Goal: Task Accomplishment & Management: Manage account settings

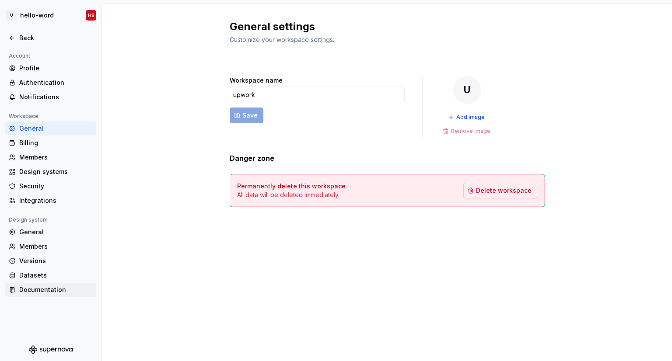
click at [26, 286] on div "Documentation" at bounding box center [55, 290] width 73 height 9
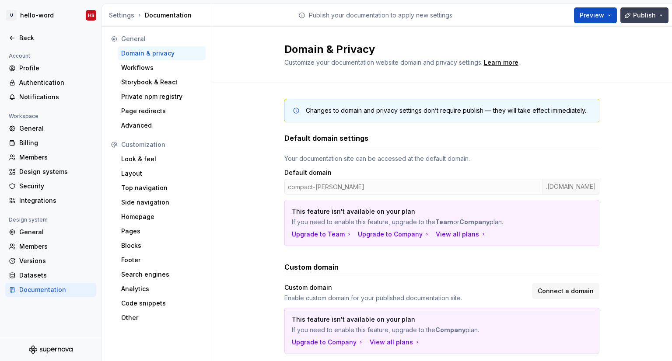
click at [640, 16] on span "Publish" at bounding box center [644, 15] width 23 height 9
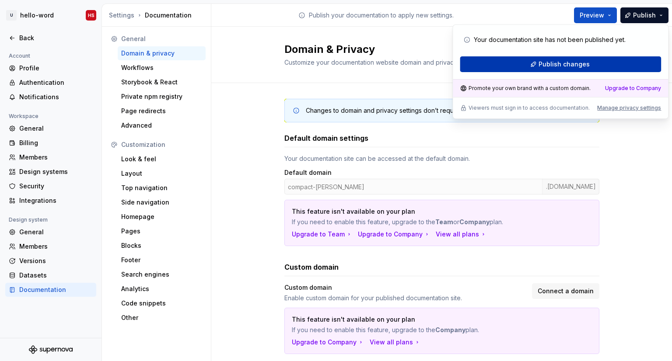
click at [555, 65] on span "Publish changes" at bounding box center [563, 64] width 51 height 9
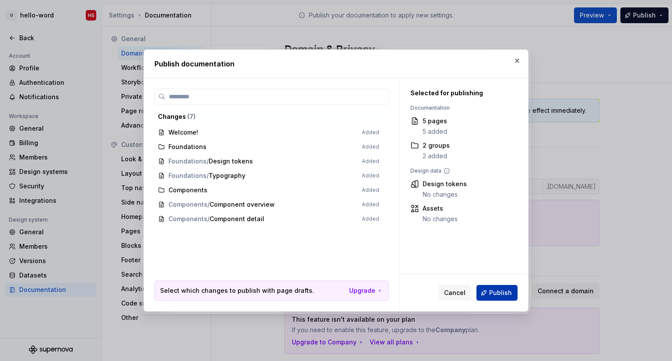
click at [505, 286] on button "Publish" at bounding box center [496, 293] width 41 height 16
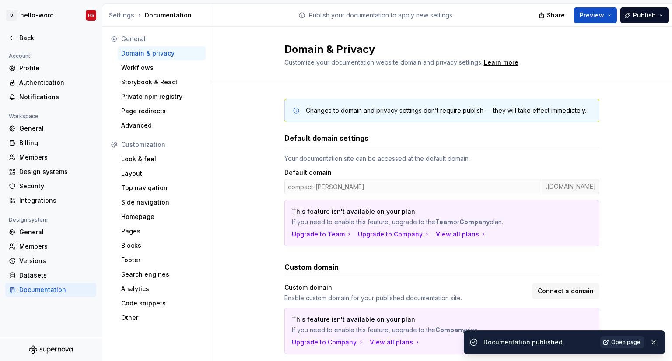
click at [628, 339] on span "Open page" at bounding box center [625, 342] width 29 height 7
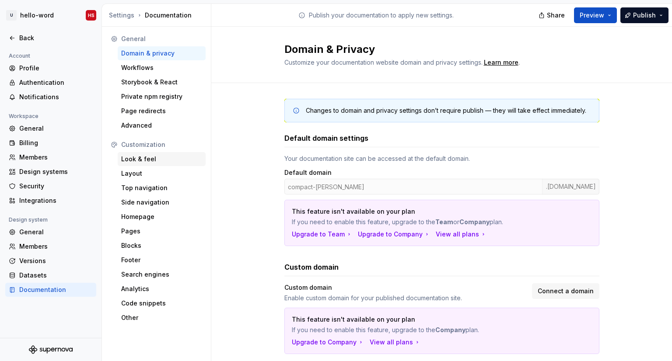
click at [146, 163] on div "Look & feel" at bounding box center [161, 159] width 81 height 9
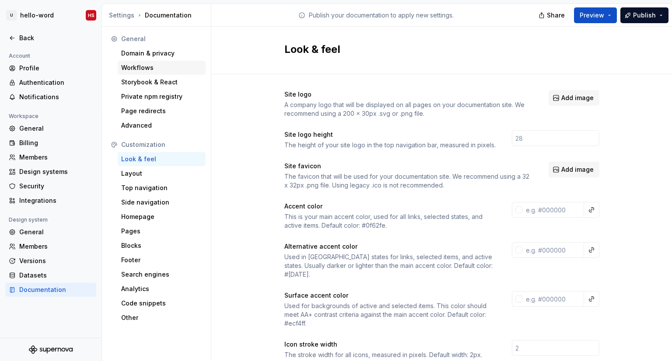
click at [157, 71] on div "Workflows" at bounding box center [161, 67] width 81 height 9
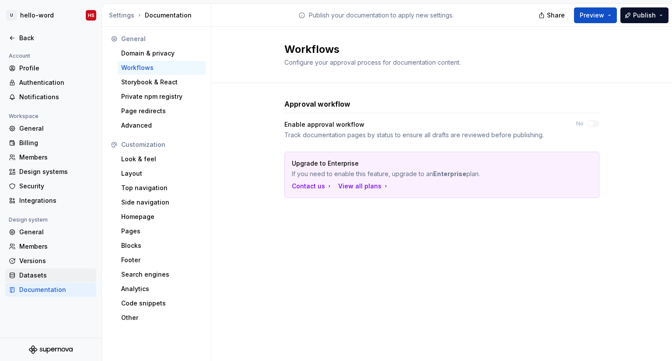
click at [33, 273] on div "Datasets" at bounding box center [55, 275] width 73 height 9
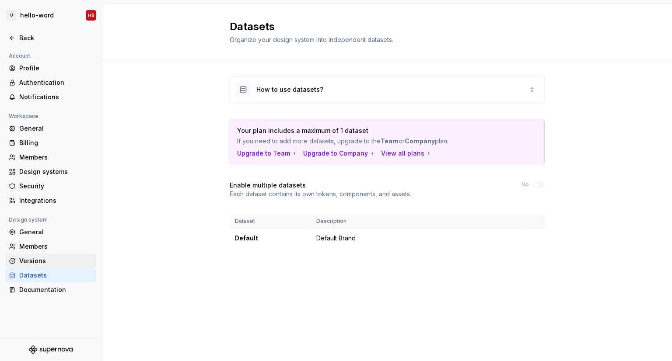
click at [26, 255] on div "Versions" at bounding box center [50, 261] width 91 height 14
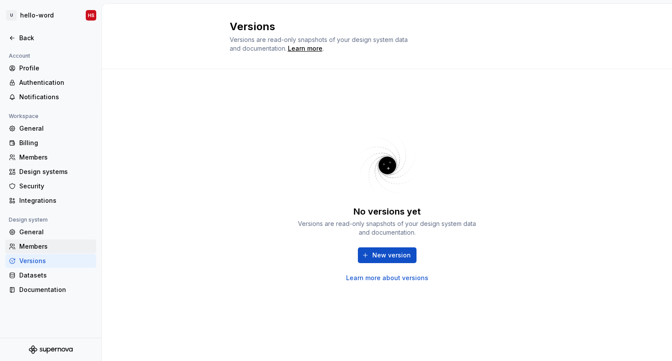
click at [27, 246] on div "Members" at bounding box center [55, 246] width 73 height 9
